Goal: Find specific page/section: Find specific page/section

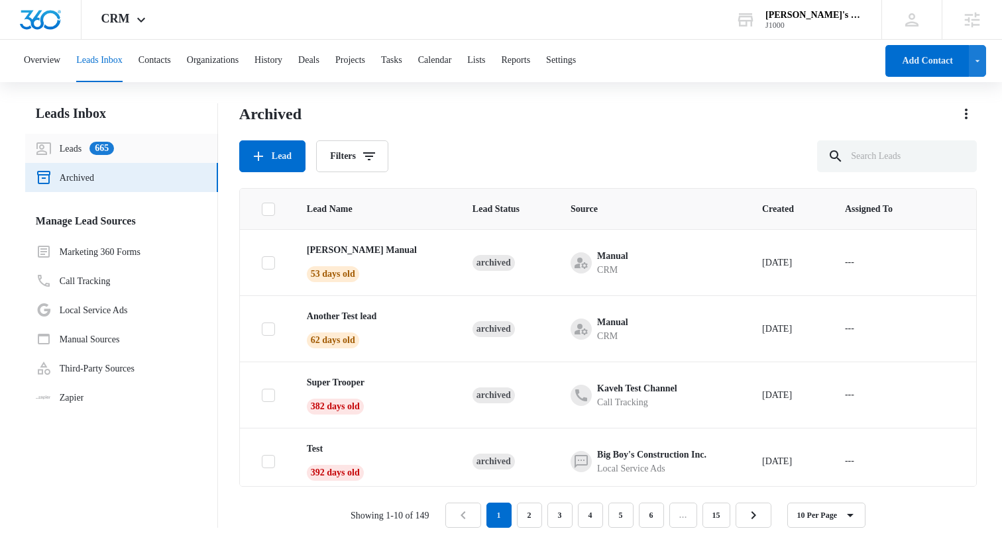
click at [79, 146] on link "Leads 665" at bounding box center [75, 148] width 78 height 16
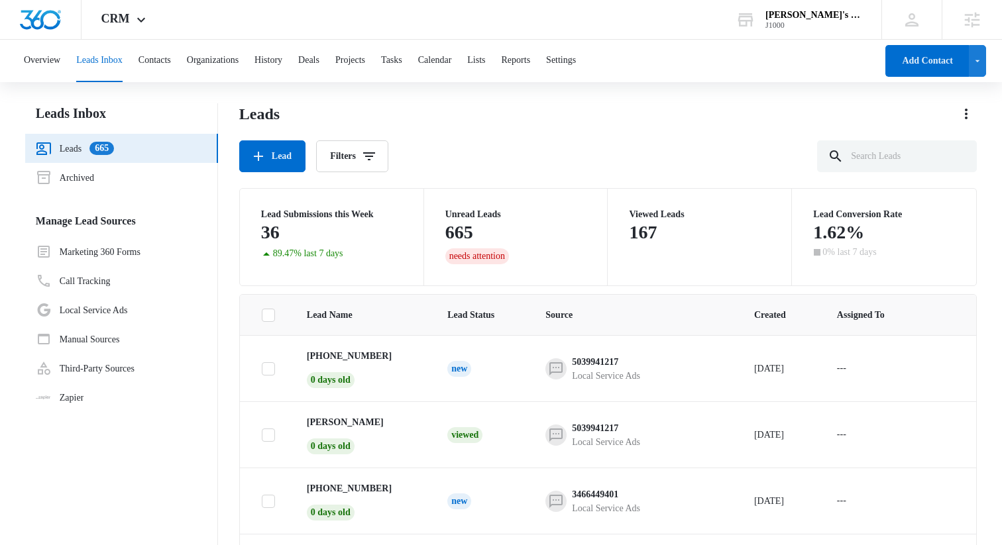
click at [448, 157] on div "Lead Filters" at bounding box center [607, 156] width 737 height 32
click at [831, 19] on div "Bill's Billiards" at bounding box center [813, 15] width 97 height 11
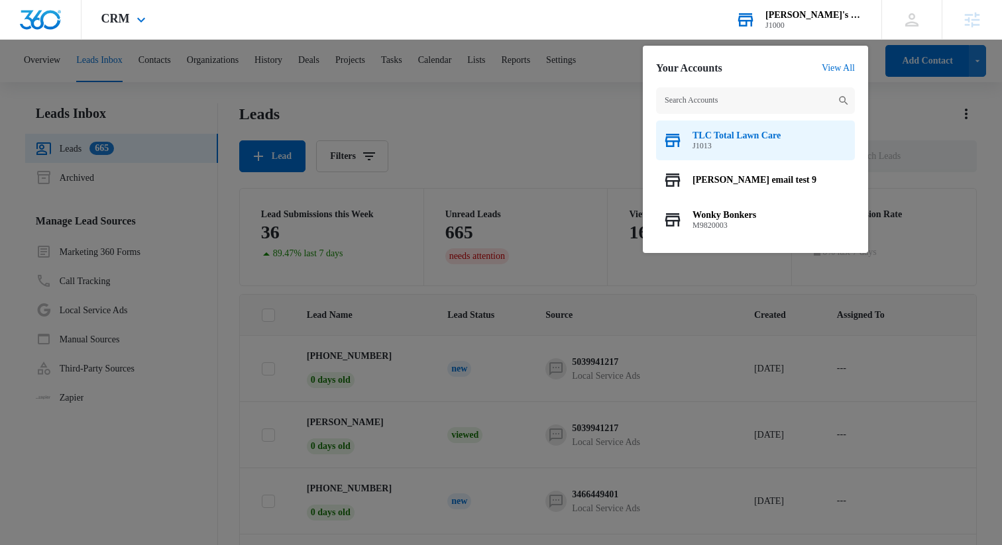
click at [764, 144] on span "J1013" at bounding box center [736, 145] width 88 height 9
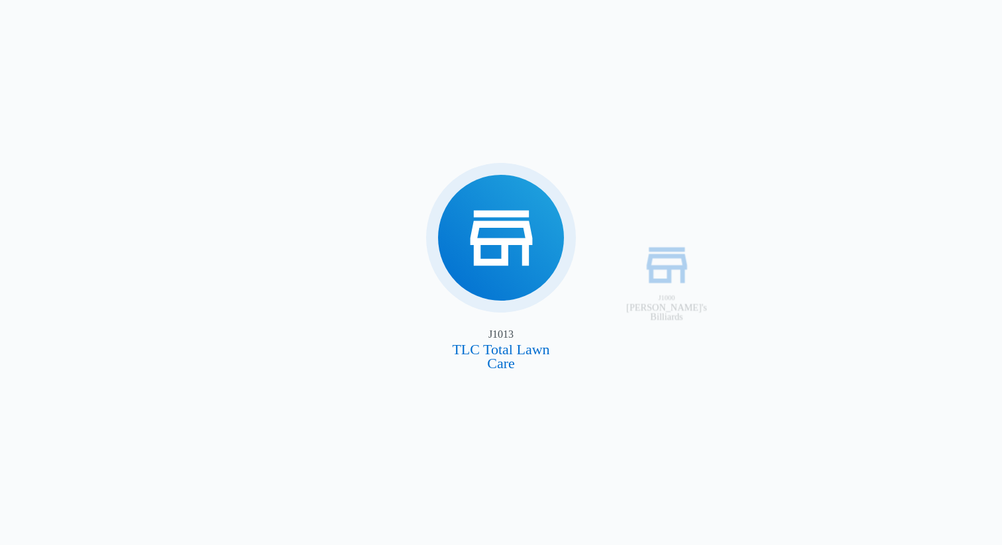
type input "09/30/2025"
type input "10/07/2025"
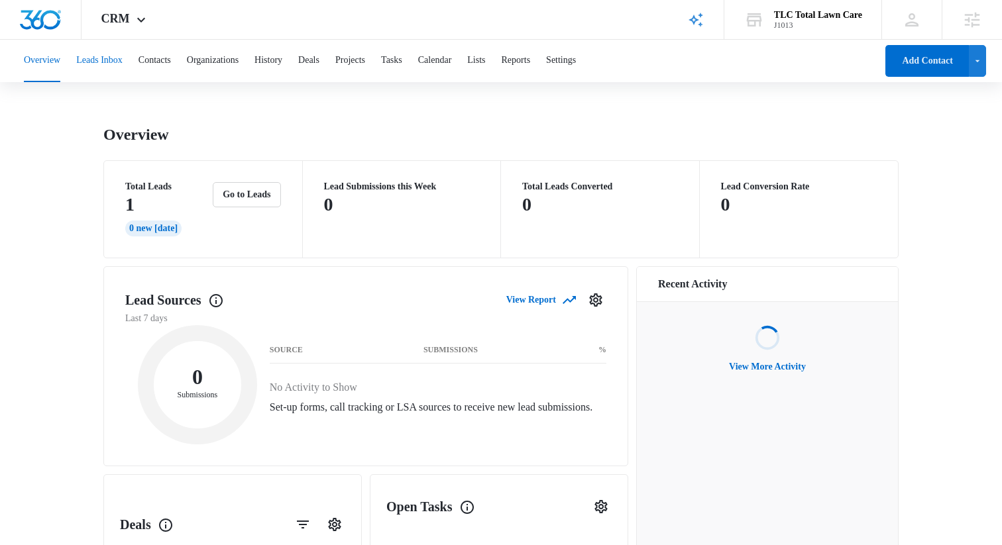
click at [109, 64] on button "Leads Inbox" at bounding box center [99, 61] width 46 height 42
